Goal: Transaction & Acquisition: Purchase product/service

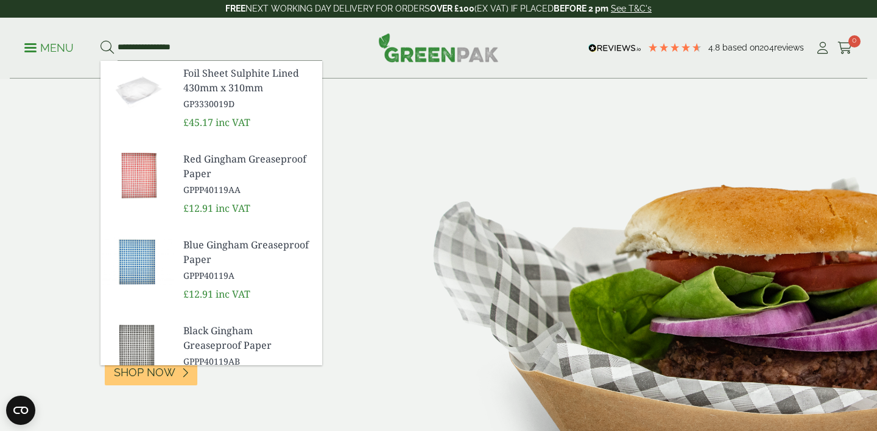
type input "**********"
click at [100, 40] on button at bounding box center [106, 48] width 13 height 16
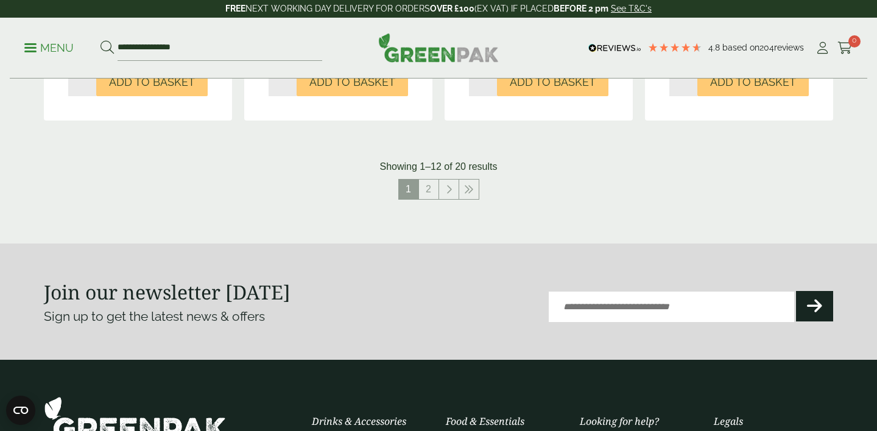
scroll to position [1362, 0]
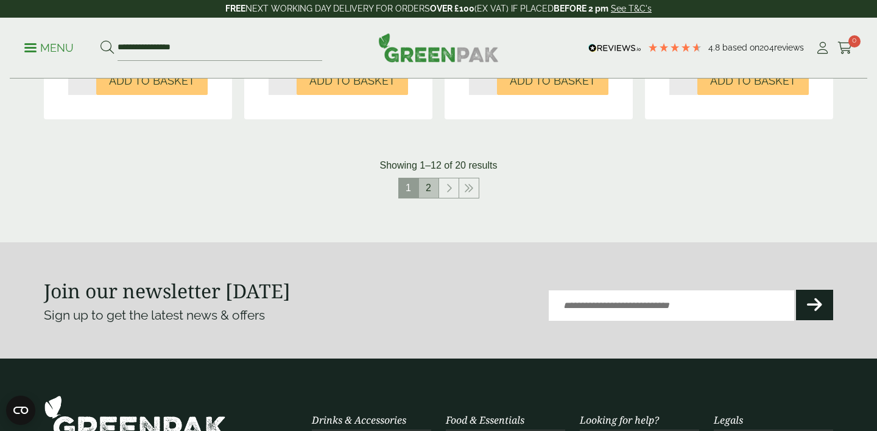
click at [428, 191] on link "2" at bounding box center [428, 187] width 19 height 19
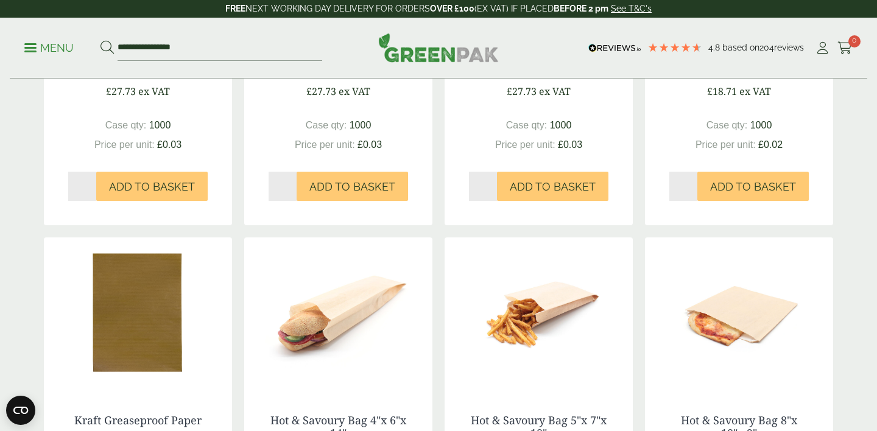
scroll to position [451, 0]
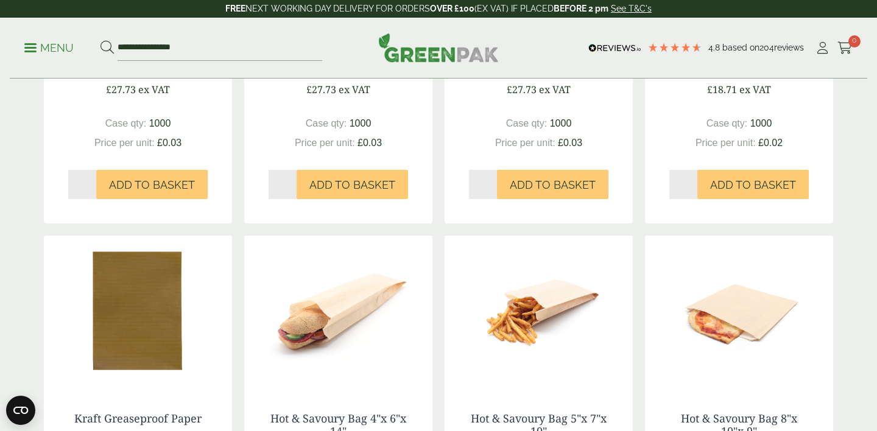
click at [173, 305] on img at bounding box center [138, 312] width 188 height 152
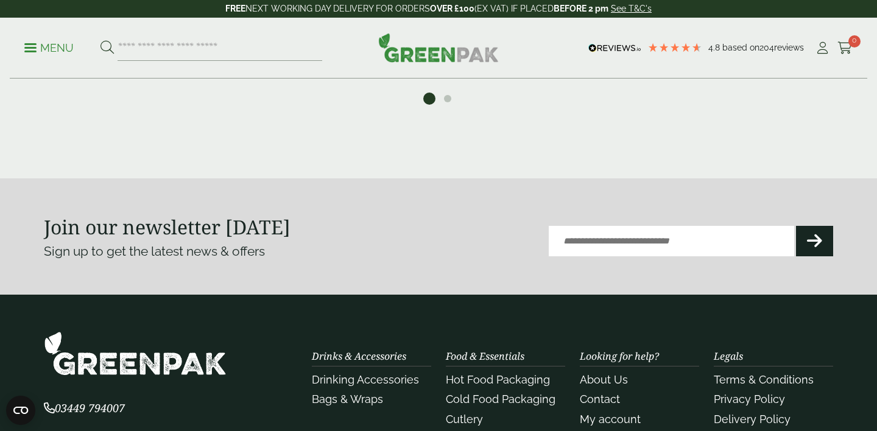
scroll to position [904, 0]
